Goal: Task Accomplishment & Management: Complete application form

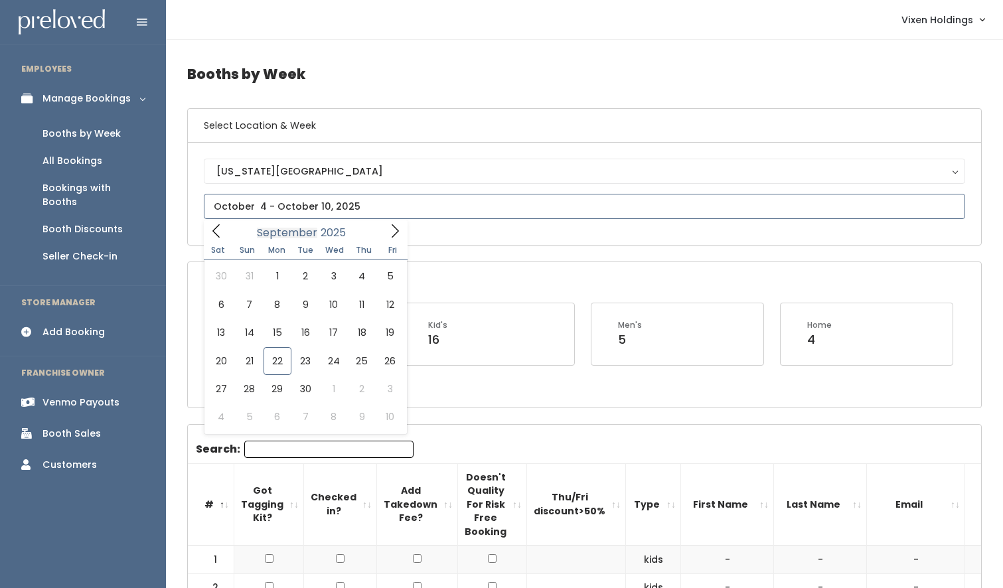
click at [274, 213] on input "text" at bounding box center [584, 206] width 761 height 25
type input "September 27 to October 3"
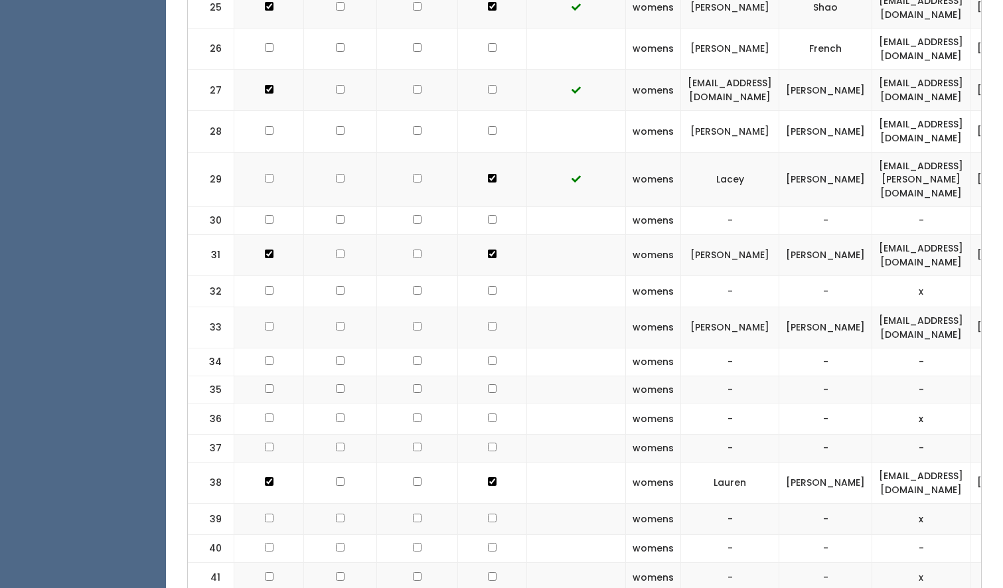
scroll to position [1361, 0]
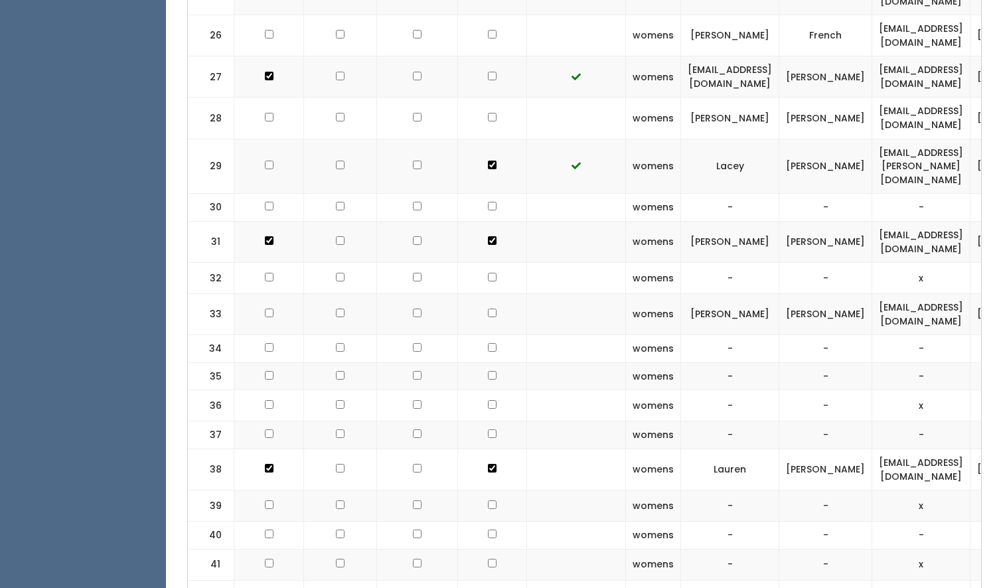
click at [488, 202] on input "checkbox" at bounding box center [492, 206] width 9 height 9
checkbox input "true"
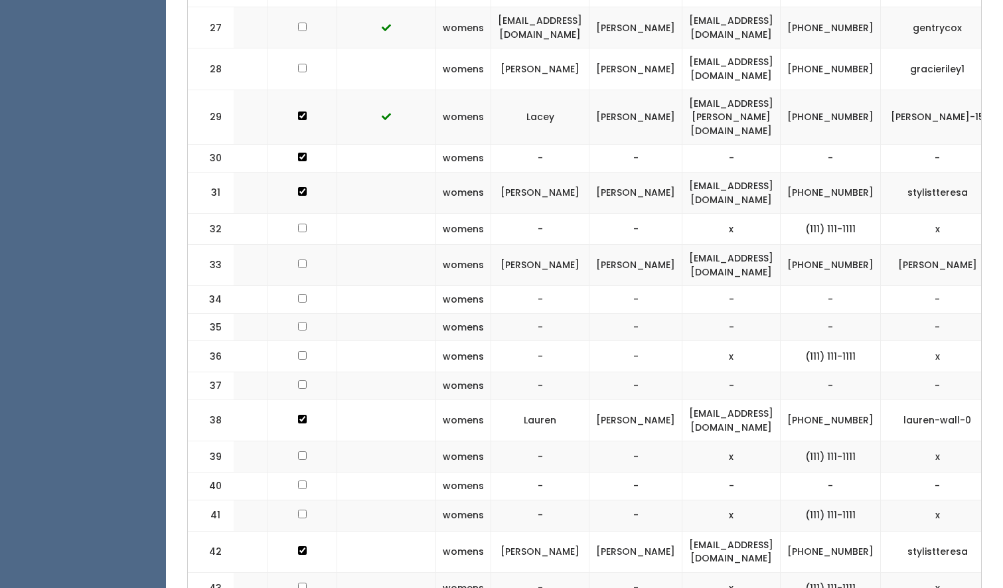
scroll to position [0, 194]
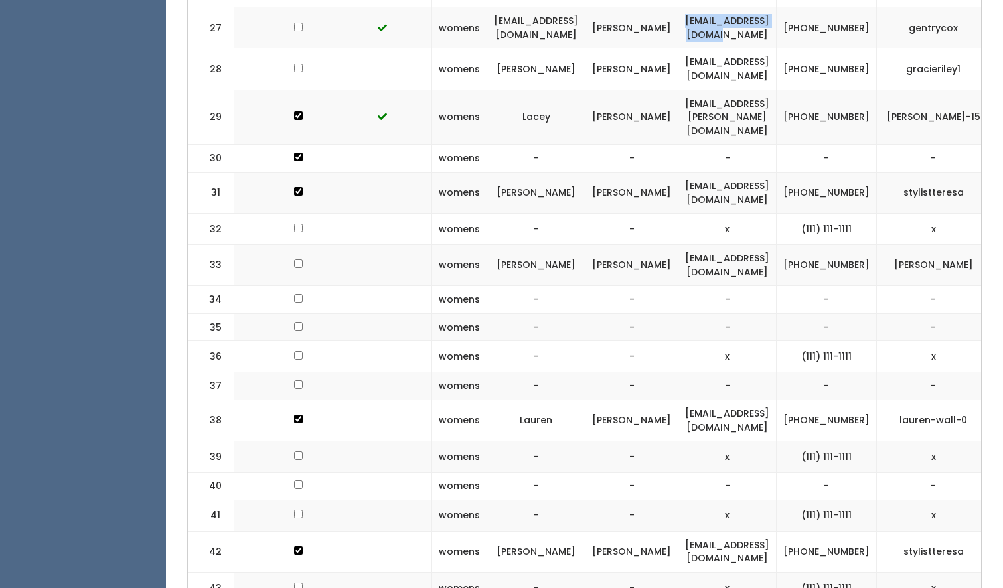
drag, startPoint x: 804, startPoint y: 11, endPoint x: 670, endPoint y: 11, distance: 133.4
click at [678, 11] on td "gentrycox01@gmail.com" at bounding box center [727, 27] width 98 height 41
copy td "gentrycox01@gmail.com"
drag, startPoint x: 873, startPoint y: 18, endPoint x: 827, endPoint y: 6, distance: 47.3
click at [827, 7] on td "[PHONE_NUMBER]" at bounding box center [826, 27] width 100 height 41
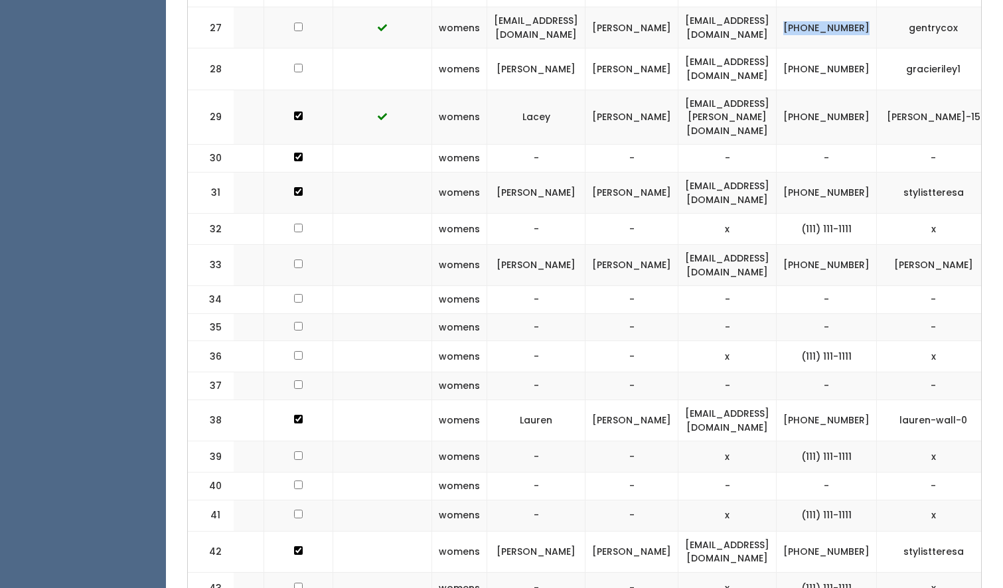
copy td "(580) 736-3093"
drag, startPoint x: 959, startPoint y: 12, endPoint x: 910, endPoint y: 13, distance: 49.1
click at [910, 13] on td "gentrycox" at bounding box center [933, 27] width 113 height 41
copy td "gentrycox"
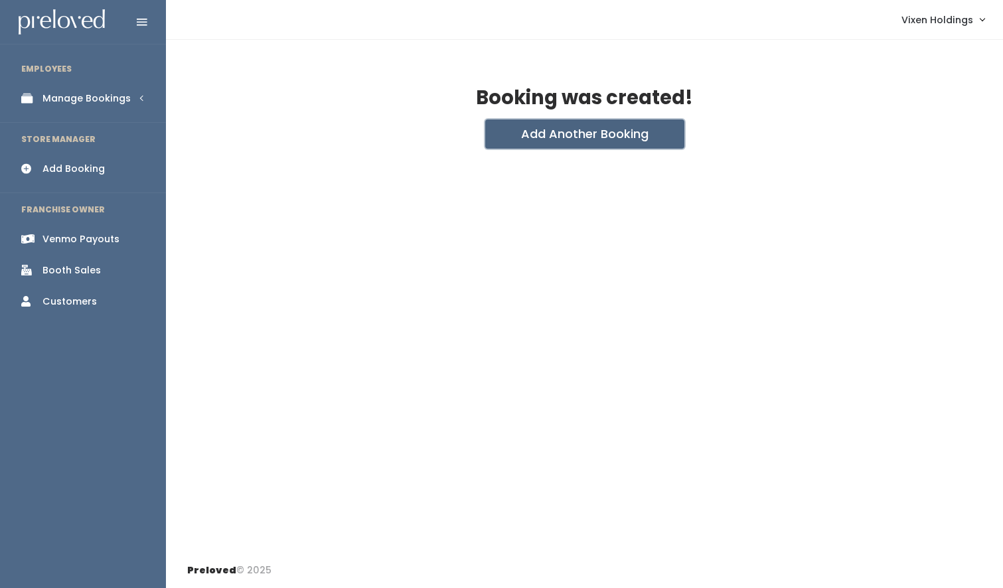
click at [586, 131] on button "Add Another Booking" at bounding box center [584, 133] width 199 height 29
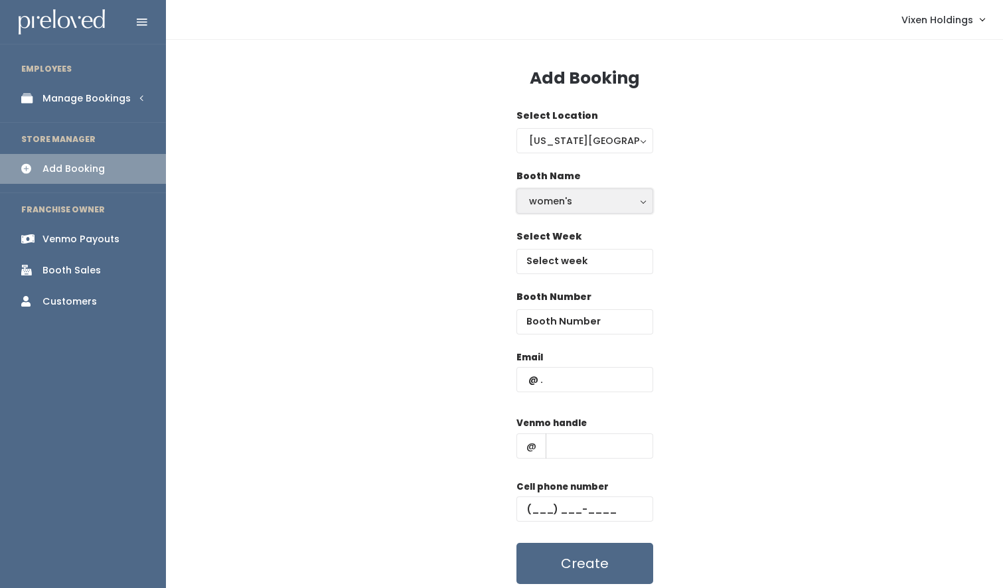
click at [560, 202] on div "women's" at bounding box center [584, 201] width 111 height 15
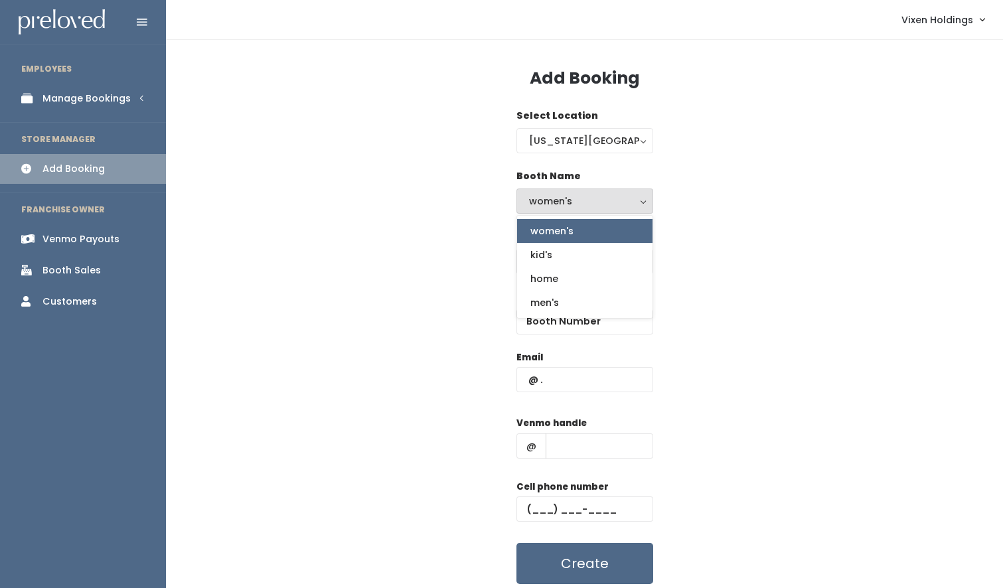
click at [472, 246] on div "Select Week" at bounding box center [584, 260] width 794 height 60
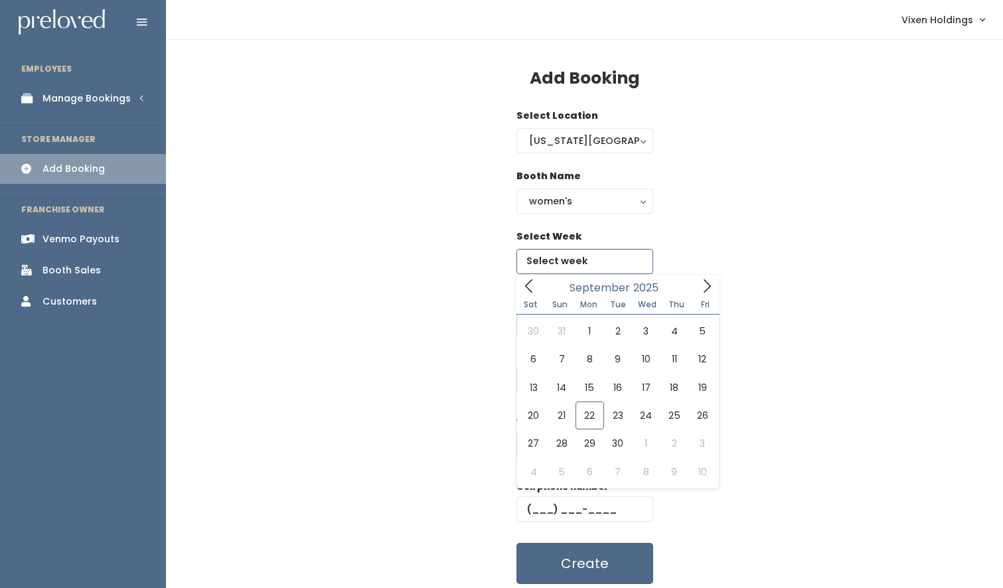
click at [546, 258] on input "text" at bounding box center [584, 261] width 137 height 25
type input "September 27 to October 3"
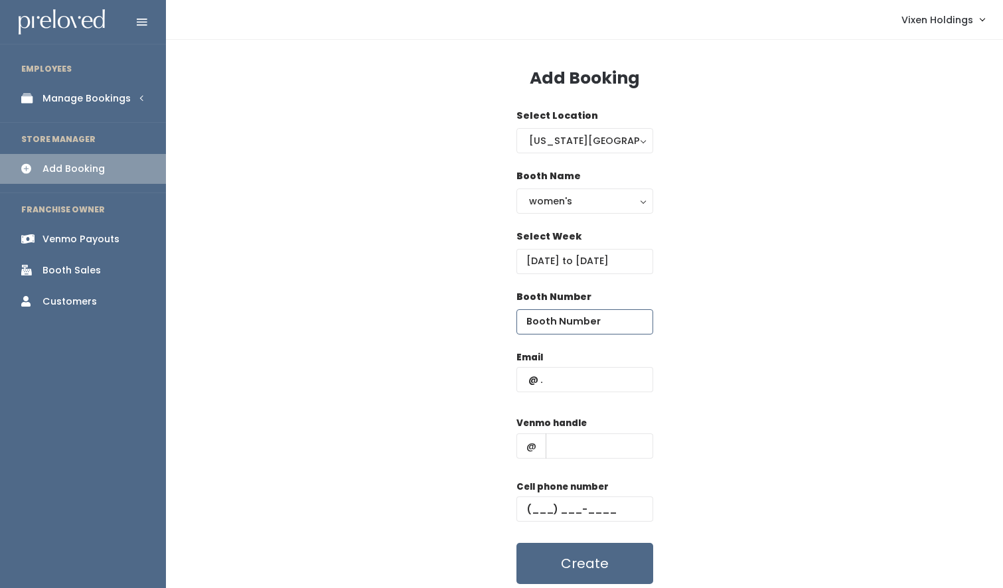
click at [555, 322] on input "number" at bounding box center [584, 321] width 137 height 25
type input "30"
click at [522, 382] on input "text" at bounding box center [584, 379] width 137 height 25
click at [521, 381] on input "text" at bounding box center [584, 379] width 137 height 25
paste input "gentrycox01@gmail.com"
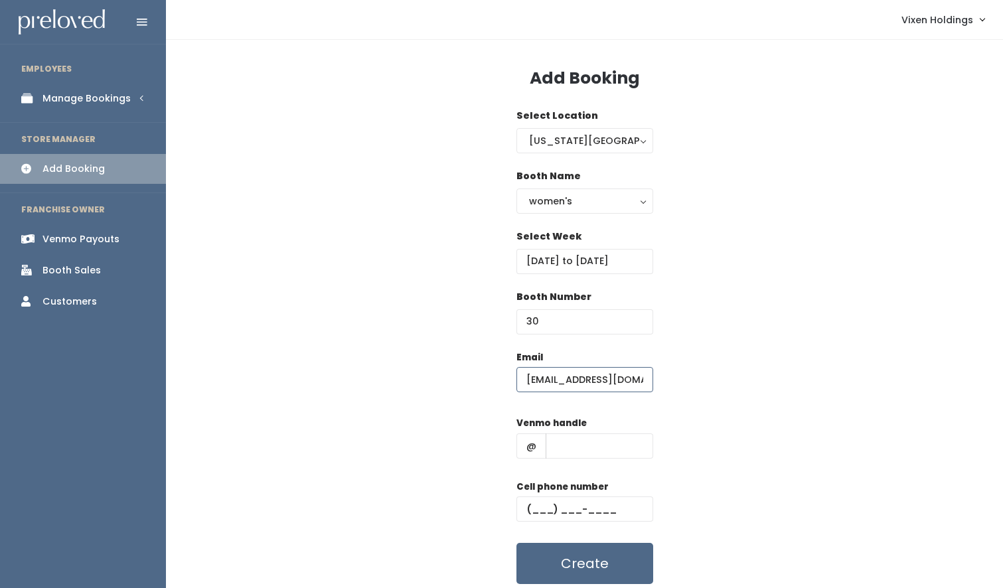
scroll to position [0, 1]
type input "gentrycox01@gmail.com"
click at [522, 507] on input "text" at bounding box center [584, 508] width 137 height 25
paste input "(580) 736-3093"
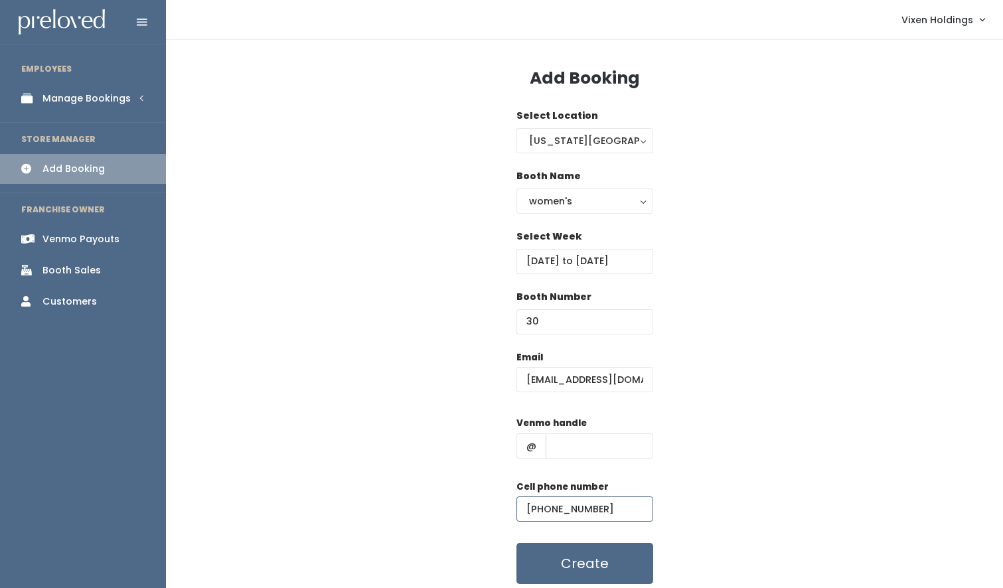
type input "(580) 736-3093"
click at [562, 447] on input "text" at bounding box center [598, 445] width 107 height 25
paste input "gentrycox"
type input "gentrycox"
click at [605, 559] on button "Create" at bounding box center [584, 563] width 137 height 41
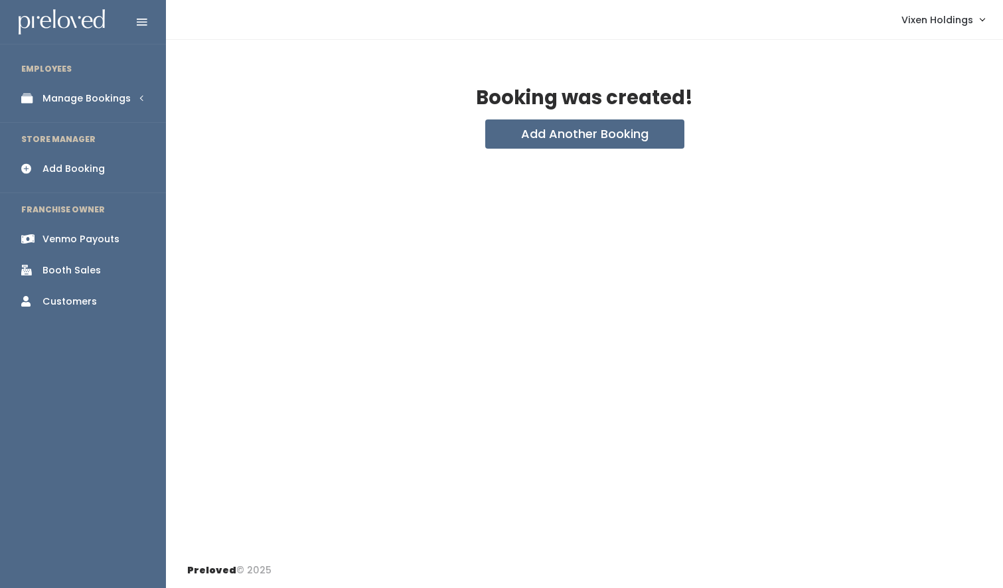
click at [107, 98] on div "Manage Bookings" at bounding box center [86, 99] width 88 height 14
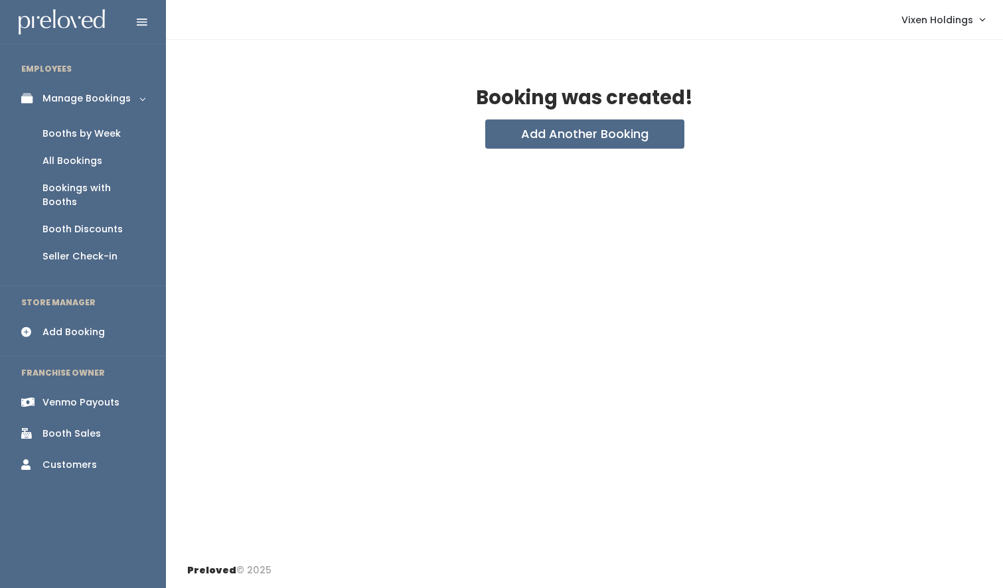
click at [88, 222] on div "Booth Discounts" at bounding box center [82, 229] width 80 height 14
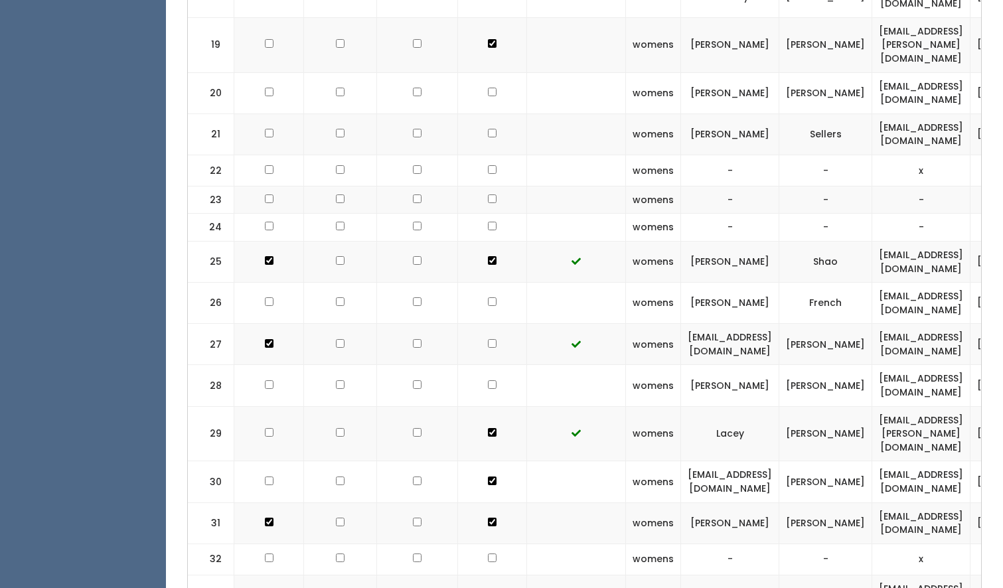
scroll to position [1094, 0]
click at [269, 380] on input "checkbox" at bounding box center [269, 384] width 9 height 9
checkbox input "true"
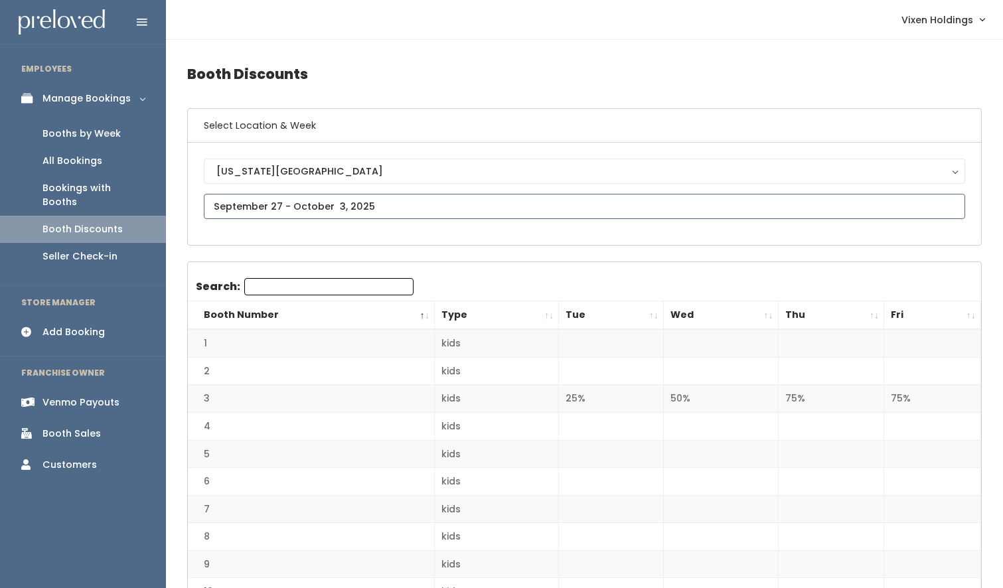
click at [329, 210] on input "text" at bounding box center [584, 206] width 761 height 25
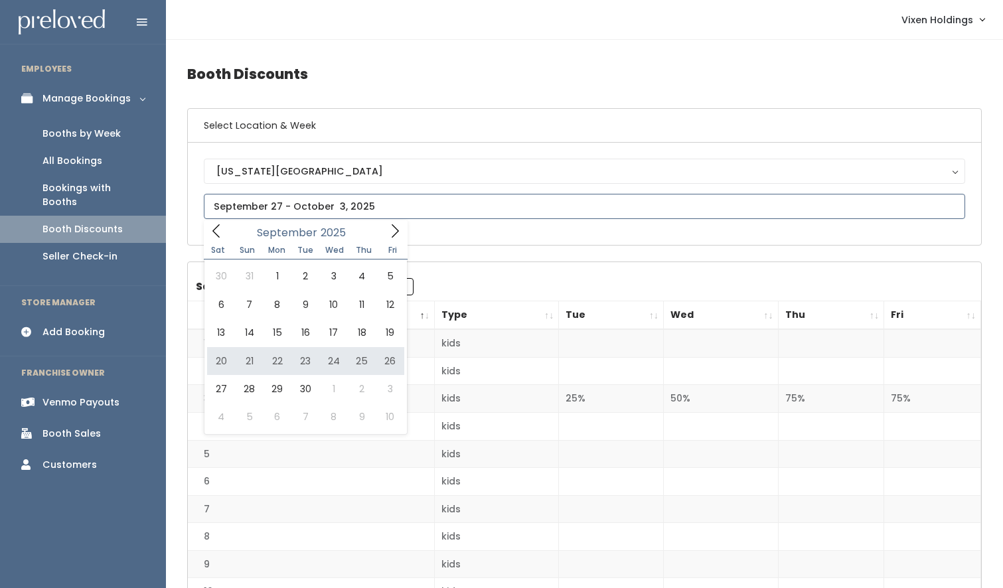
type input "[DATE] to [DATE]"
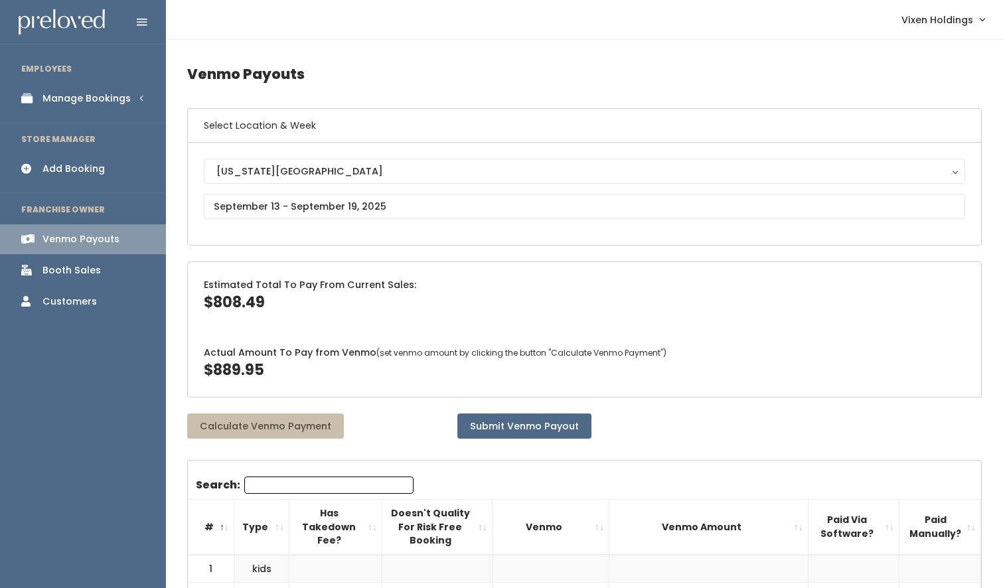
click at [82, 105] on link "Manage Bookings" at bounding box center [83, 99] width 166 height 30
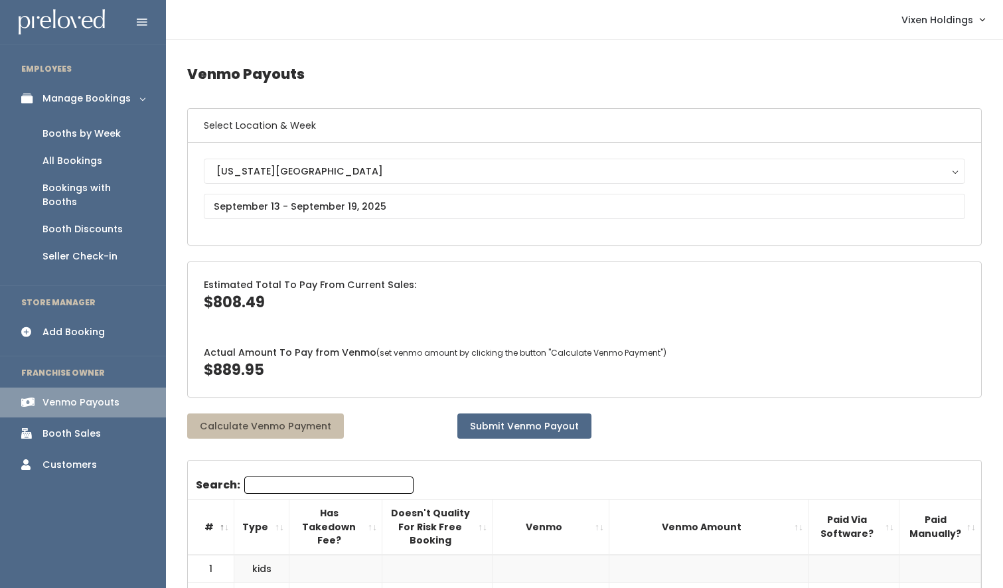
click at [79, 136] on div "Booths by Week" at bounding box center [81, 134] width 78 height 14
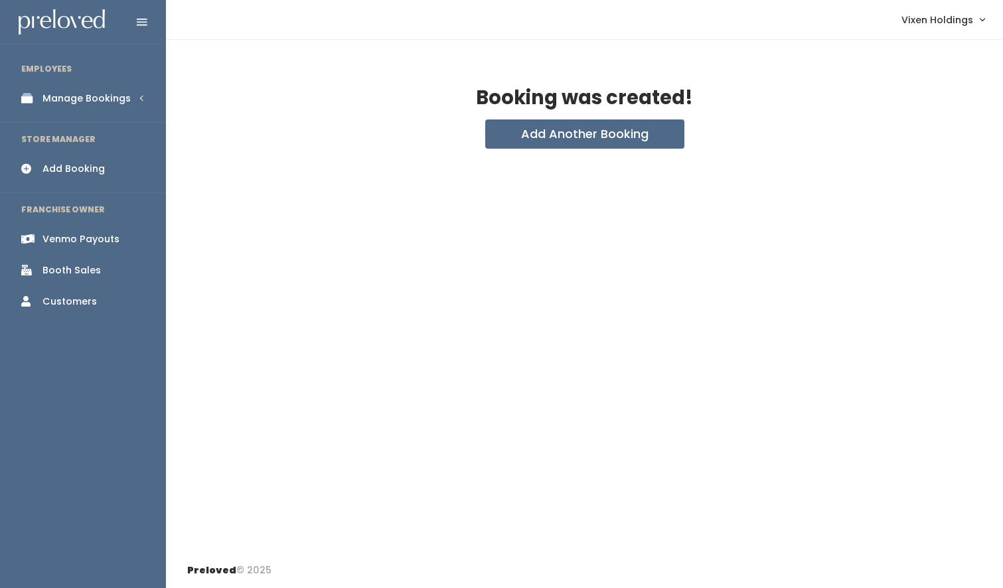
click at [109, 102] on div "Manage Bookings" at bounding box center [86, 99] width 88 height 14
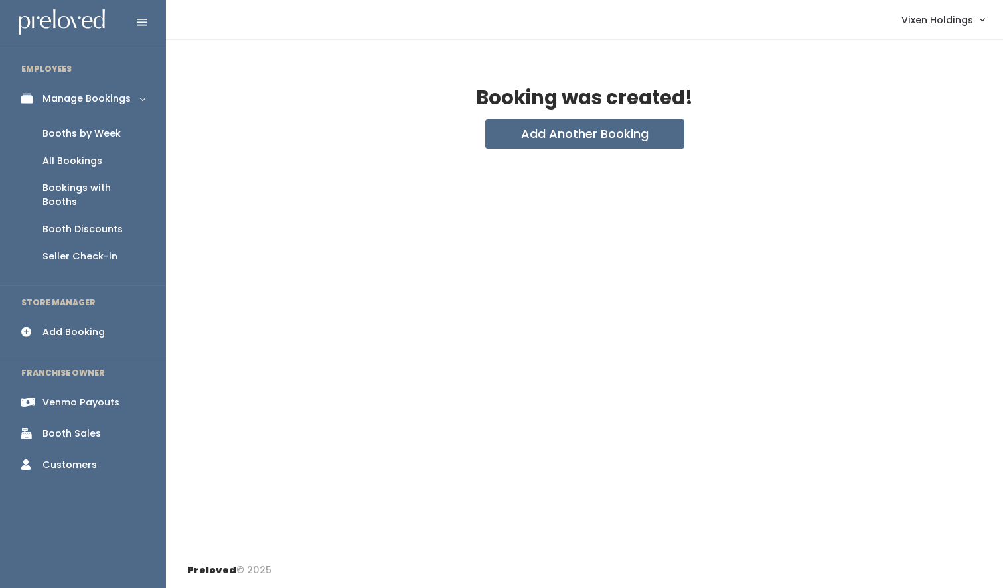
click at [104, 222] on div "Booth Discounts" at bounding box center [82, 229] width 80 height 14
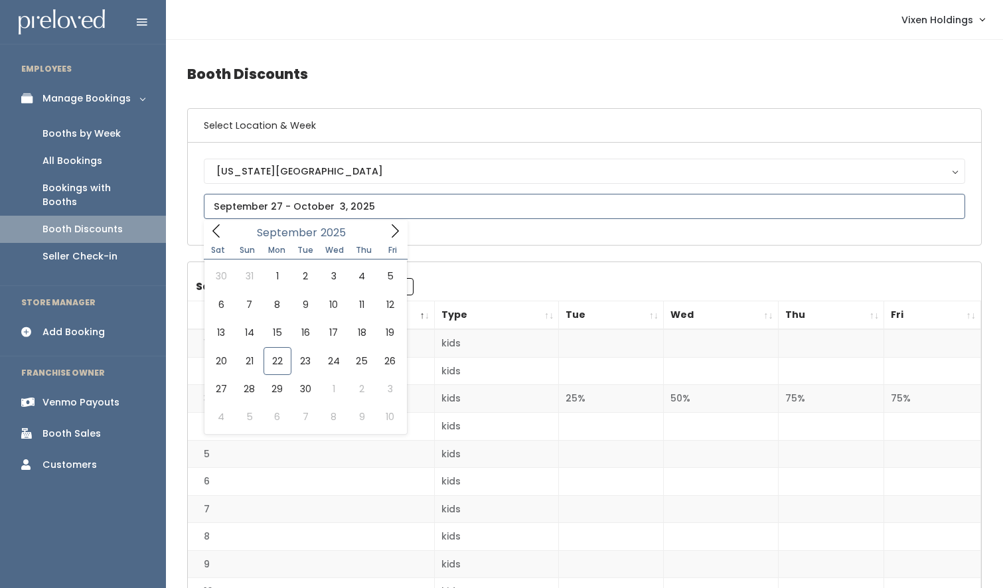
click at [340, 206] on input "text" at bounding box center [584, 206] width 761 height 25
type input "[DATE] to [DATE]"
